Goal: Find specific page/section: Find specific page/section

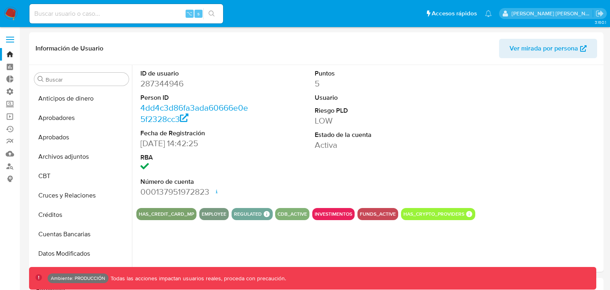
select select "10"
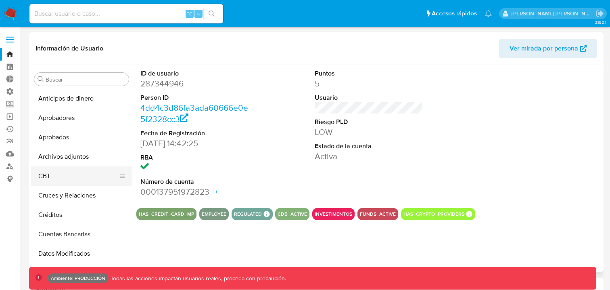
click at [66, 180] on button "CBT" at bounding box center [78, 175] width 94 height 19
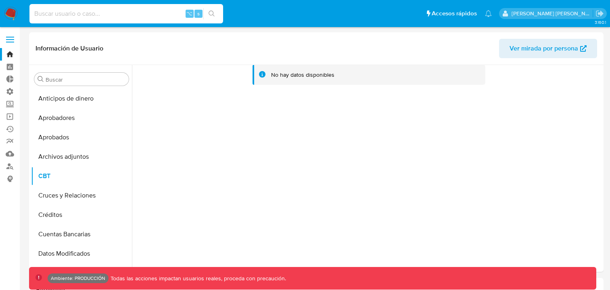
click at [114, 9] on input at bounding box center [126, 13] width 194 height 10
paste input "117717363279"
click at [128, 17] on input "117717363279" at bounding box center [126, 13] width 194 height 10
paste input "663086940"
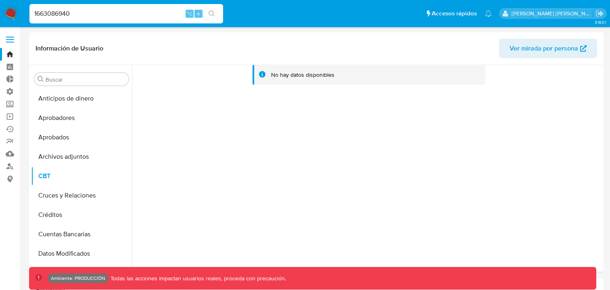
type input "1663086940"
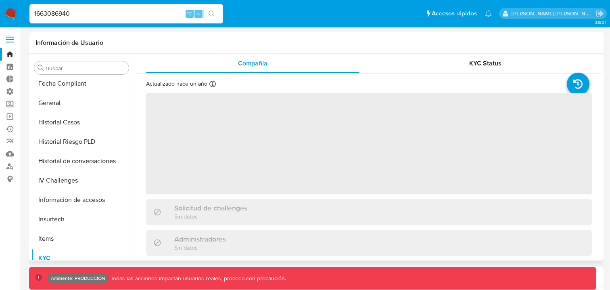
select select "10"
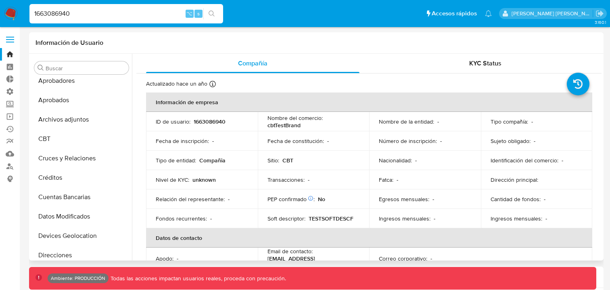
scroll to position [21, 0]
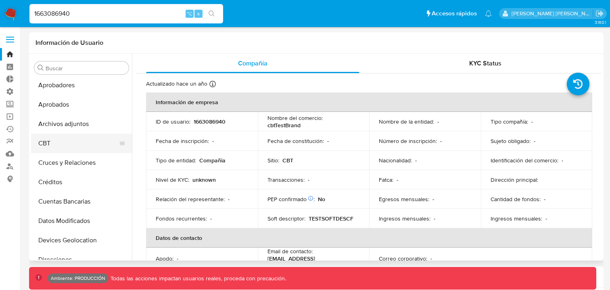
click at [63, 143] on button "CBT" at bounding box center [78, 142] width 94 height 19
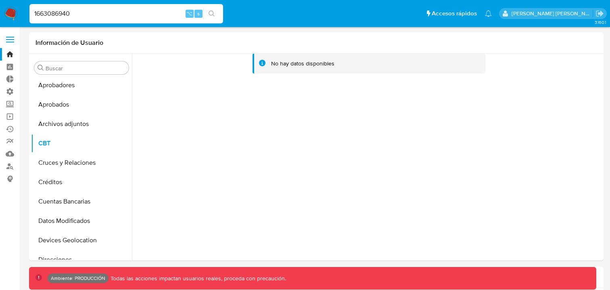
click at [128, 16] on input "1663086940" at bounding box center [126, 13] width 194 height 10
paste input "2"
type input "1663086942"
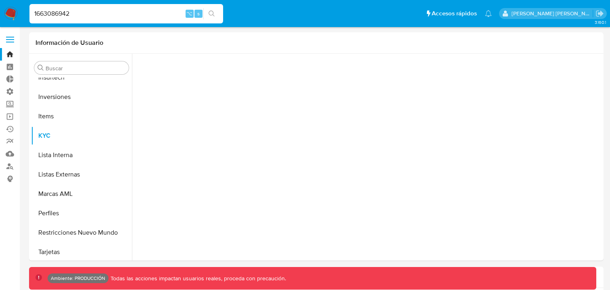
scroll to position [418, 0]
